Goal: Task Accomplishment & Management: Use online tool/utility

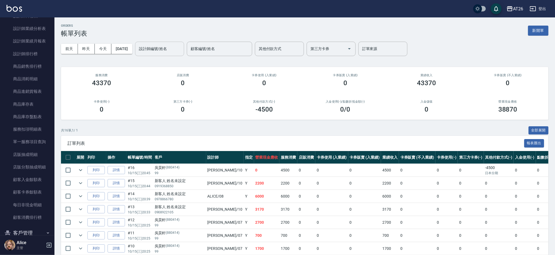
drag, startPoint x: 166, startPoint y: 56, endPoint x: 170, endPoint y: 51, distance: 6.6
click at [166, 56] on div "[DATE] [DATE] [DATE] [DATE] 設計師編號/姓名 設計師編號/姓名 顧客編號/姓名 顧客編號/姓名 其他付款方式 其他付款方式 第三方…" at bounding box center [304, 48] width 487 height 23
click at [171, 49] on input "設計師編號/姓名" at bounding box center [160, 49] width 44 height 10
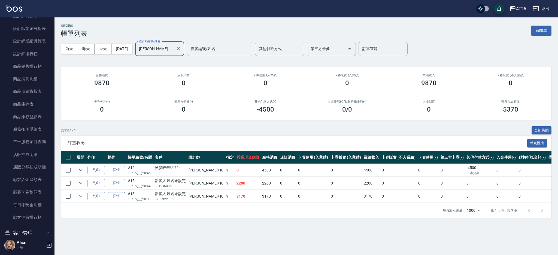
type input "[PERSON_NAME]-10"
click at [113, 197] on link "詳情" at bounding box center [116, 196] width 17 height 8
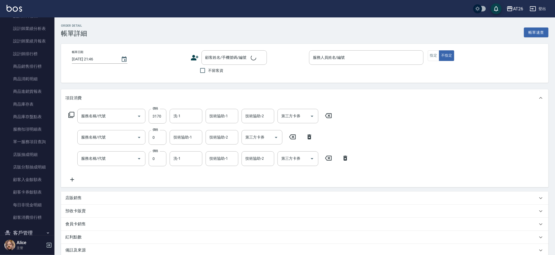
type input "[DATE] 20:33"
type input "[PERSON_NAME]-10"
type input "310"
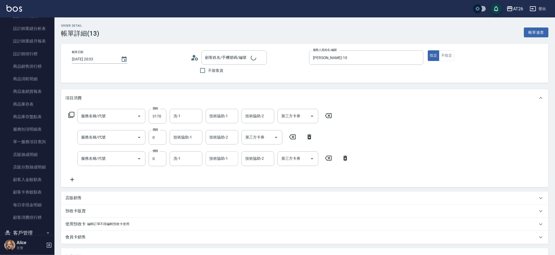
type input "新客人 姓名未設定/0908922105/null"
type input "新羽毛鉑金接髮(703)"
type input "新羽毛鉑金接髮調整(704)"
type input "局部染(503)"
click at [186, 113] on input "洗-1" at bounding box center [186, 116] width 28 height 10
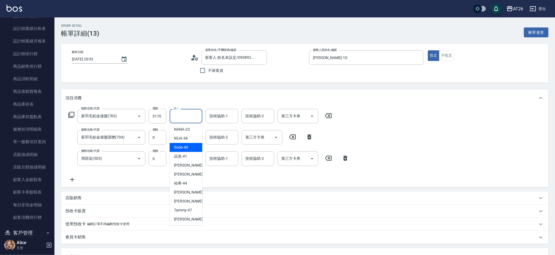
scroll to position [73, 0]
drag, startPoint x: 188, startPoint y: 190, endPoint x: 187, endPoint y: 185, distance: 4.4
click at [188, 190] on div "[PERSON_NAME] -46" at bounding box center [186, 192] width 33 height 9
type input "[PERSON_NAME]-46"
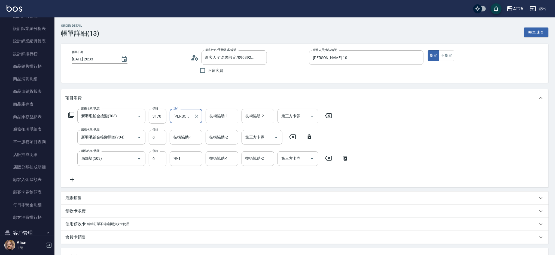
click at [218, 123] on div "技術協助-1" at bounding box center [222, 116] width 33 height 14
type input "[PERSON_NAME]-46"
click at [234, 116] on icon "Clear" at bounding box center [232, 116] width 5 height 5
click at [198, 117] on icon "Clear" at bounding box center [196, 116] width 5 height 5
click at [186, 142] on div "技術協助-1" at bounding box center [186, 137] width 33 height 14
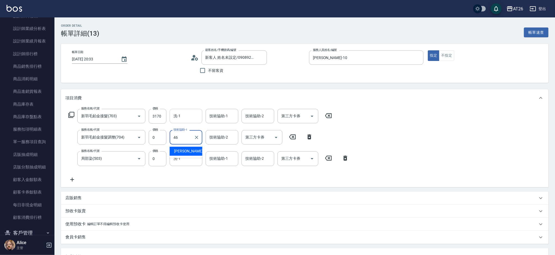
type input "[PERSON_NAME]-46"
click at [187, 110] on div "洗-1" at bounding box center [186, 116] width 33 height 14
type input "[PERSON_NAME]-46"
click at [212, 156] on div "技術協助-1 技術協助-1" at bounding box center [222, 158] width 33 height 14
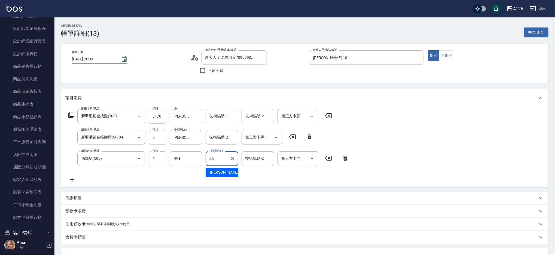
type input "[PERSON_NAME]-46"
click at [407, 146] on div "服務名稱/代號 新羽毛鉑金接髮(703) 服務名稱/代號 價格 3170 價格 洗-1 [PERSON_NAME]-46 洗-1 技術協助-1 技術協助-1 …" at bounding box center [304, 147] width 487 height 80
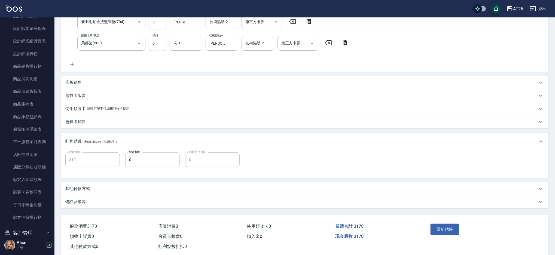
scroll to position [126, 0]
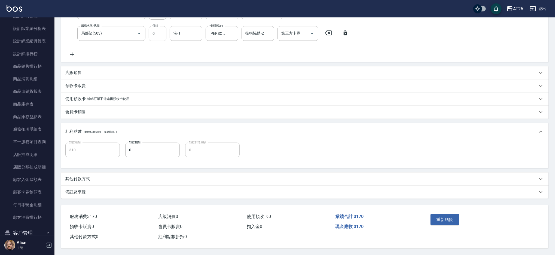
click at [87, 177] on p "其他付款方式" at bounding box center [77, 179] width 25 height 6
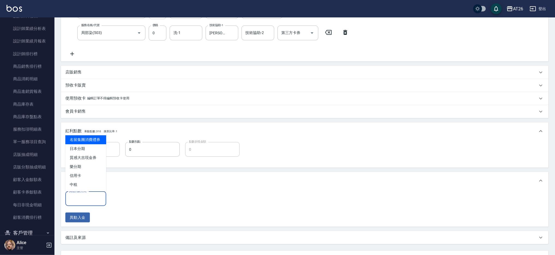
click at [90, 197] on input "其他付款方式" at bounding box center [86, 199] width 36 height 10
click at [99, 146] on span "日本分期" at bounding box center [85, 148] width 41 height 9
type input "日本分期"
click at [131, 198] on input "0" at bounding box center [129, 199] width 41 height 15
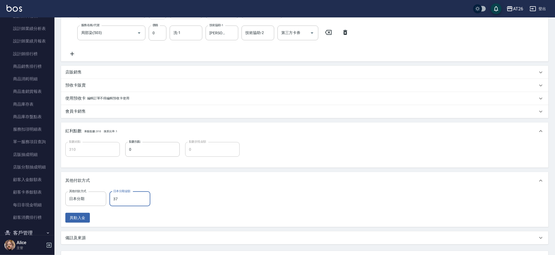
type input "371"
type input "270"
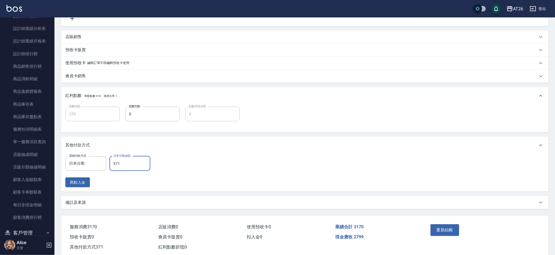
scroll to position [162, 0]
click at [127, 160] on input "371" at bounding box center [129, 162] width 41 height 15
type input "1"
type input "310"
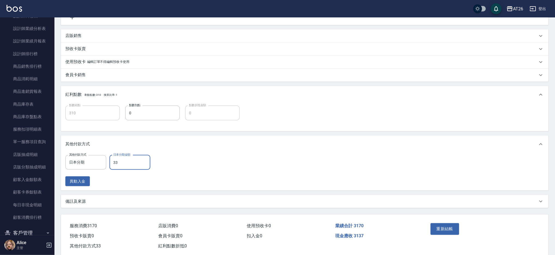
type input "331"
type input "280"
click at [126, 160] on input "331" at bounding box center [129, 162] width 41 height 15
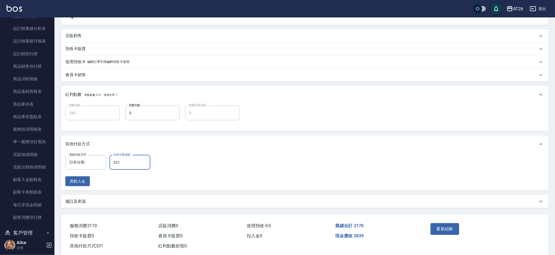
type input "3"
type input "310"
type input "317"
type input "280"
type input "3170"
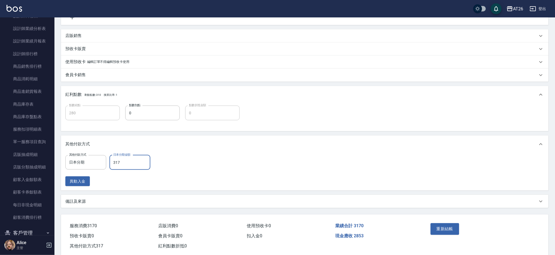
type input "0"
type input "3170"
click at [446, 227] on button "重新結帳" at bounding box center [445, 228] width 29 height 11
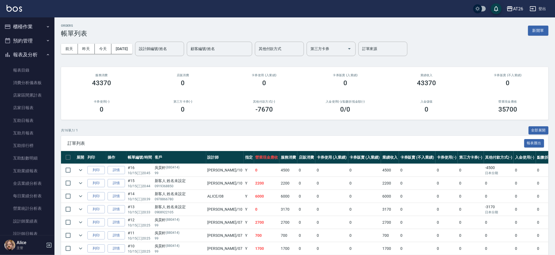
click at [42, 31] on button "櫃檯作業" at bounding box center [27, 27] width 50 height 14
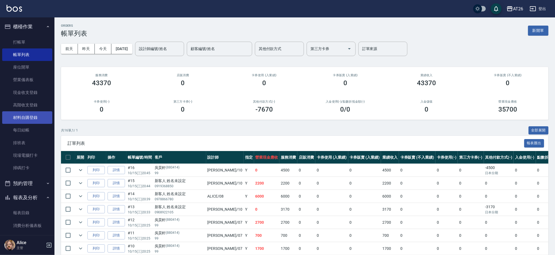
click at [36, 120] on link "材料自購登錄" at bounding box center [27, 117] width 50 height 13
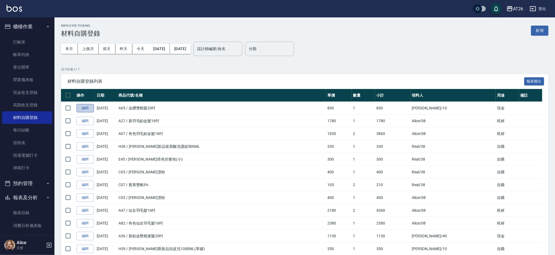
click at [88, 108] on link "編輯" at bounding box center [85, 108] width 17 height 8
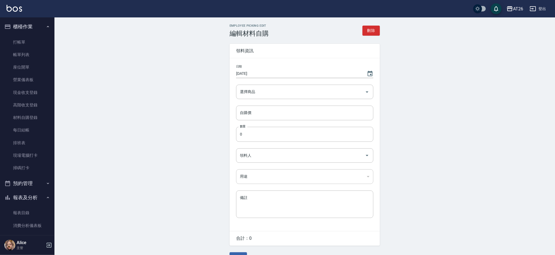
type input "金鑽雙棍髮20吋"
type input "830"
type input "1"
type input "[PERSON_NAME]"
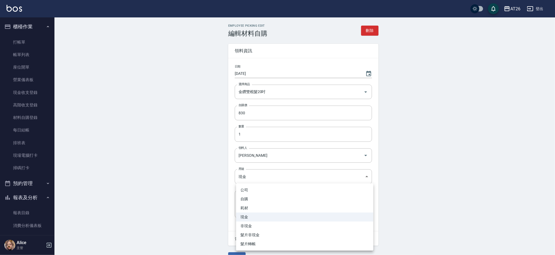
drag, startPoint x: 313, startPoint y: 183, endPoint x: 314, endPoint y: 179, distance: 4.0
click at [313, 182] on body "AT26 登出 櫃檯作業 打帳單 帳單列表 座位開單 營業儀表板 現金收支登錄 高階收支登錄 材料自購登錄 每日結帳 排班表 現場電腦打卡 掃碼打卡 預約管理…" at bounding box center [277, 134] width 555 height 269
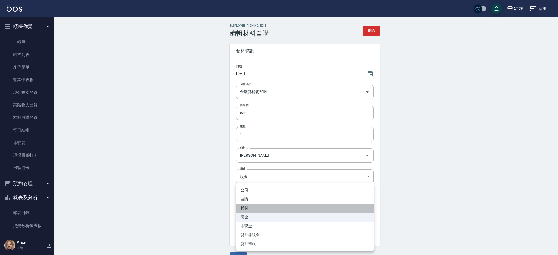
click at [297, 208] on li "耗材" at bounding box center [304, 208] width 137 height 9
type input "耗材"
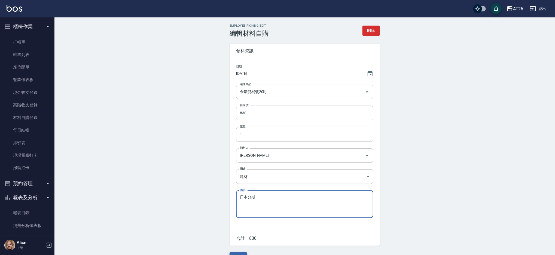
type textarea "日本分期"
click at [237, 253] on button "儲存" at bounding box center [238, 257] width 17 height 10
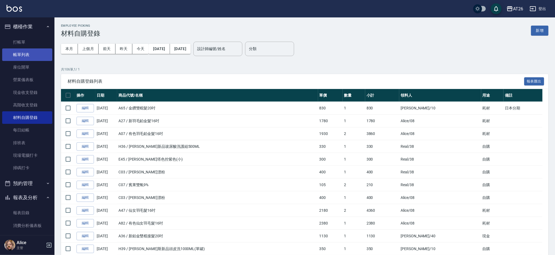
click at [23, 50] on link "帳單列表" at bounding box center [27, 54] width 50 height 13
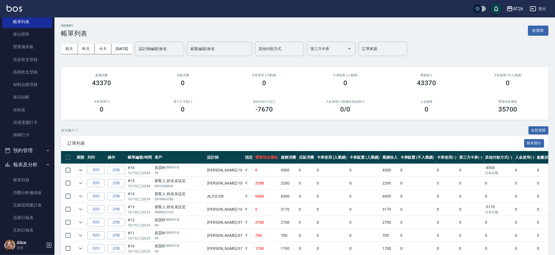
scroll to position [109, 0]
